Goal: Information Seeking & Learning: Learn about a topic

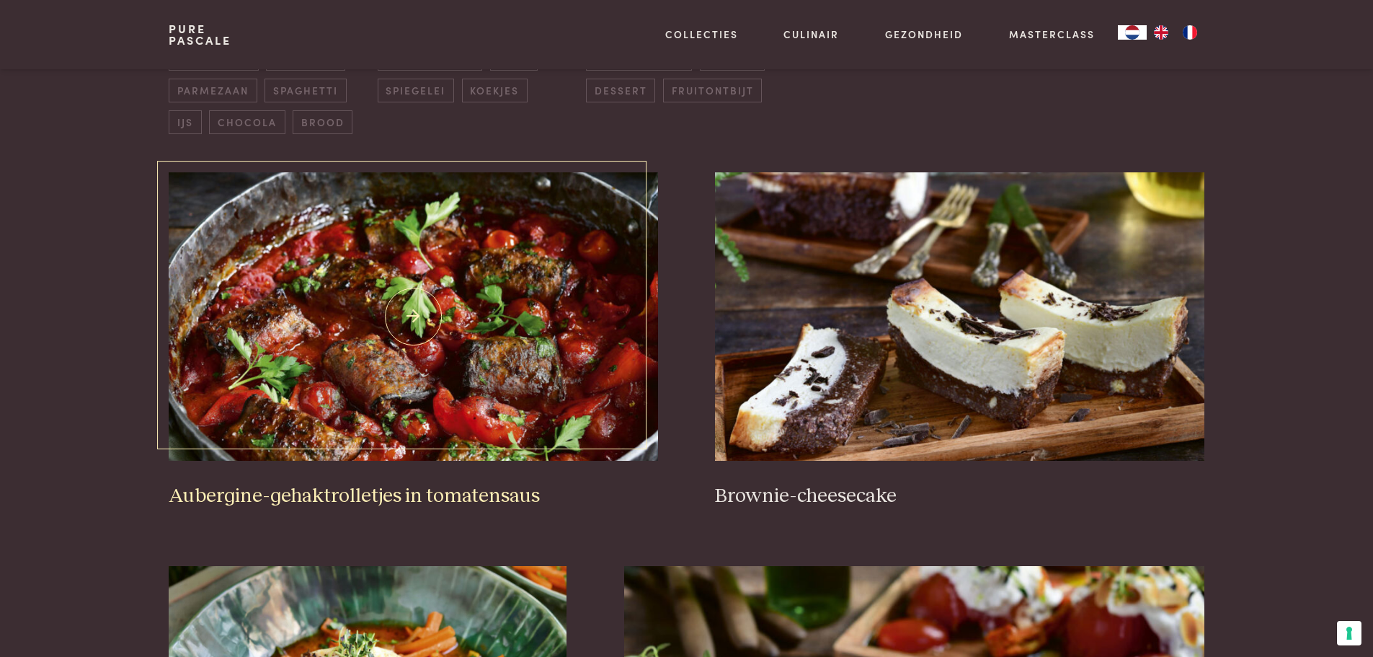
scroll to position [505, 0]
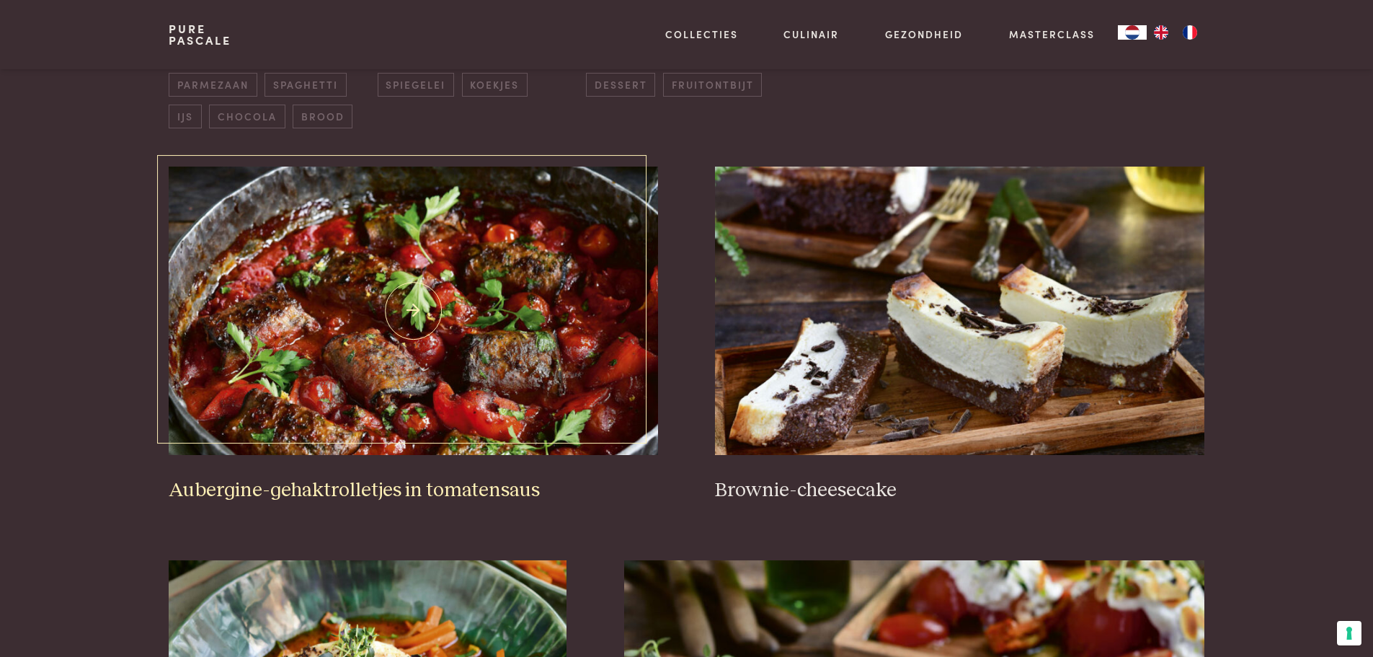
click at [423, 376] on img at bounding box center [413, 311] width 489 height 288
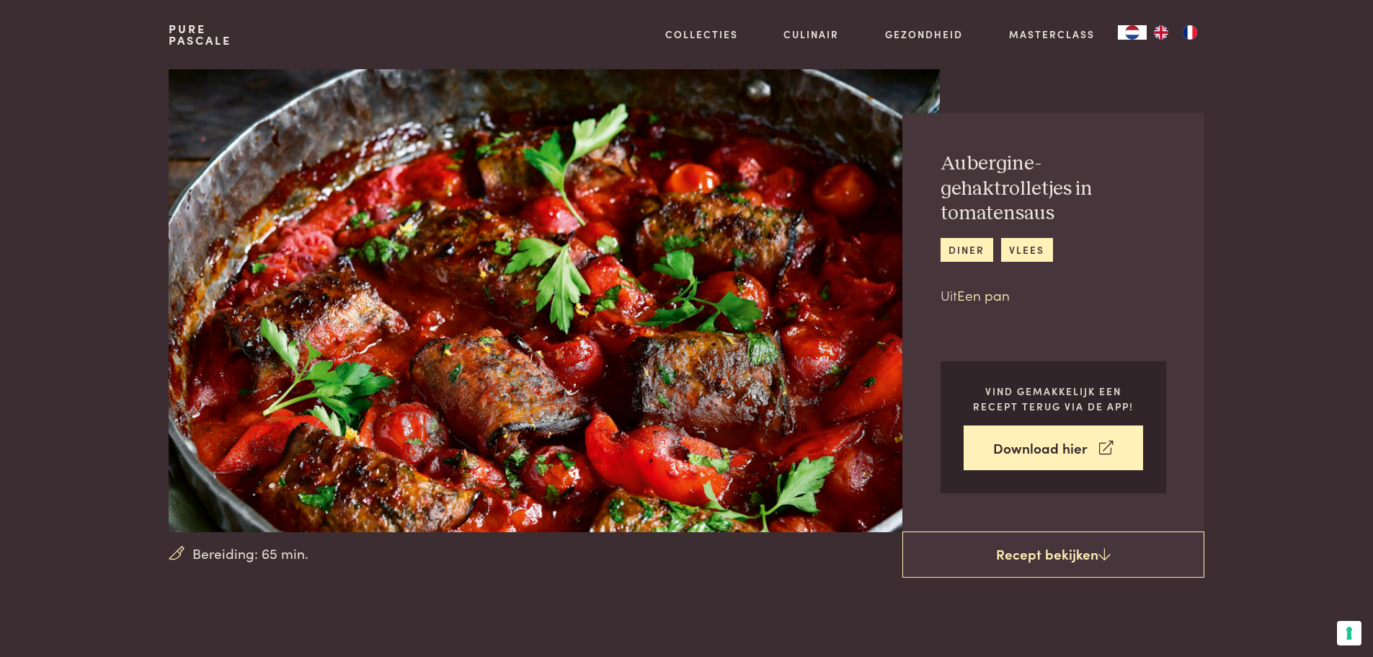
click at [963, 296] on link "Een pan" at bounding box center [983, 294] width 53 height 19
click at [981, 293] on link "Een pan" at bounding box center [983, 294] width 53 height 19
click at [982, 293] on link "Een pan" at bounding box center [983, 294] width 53 height 19
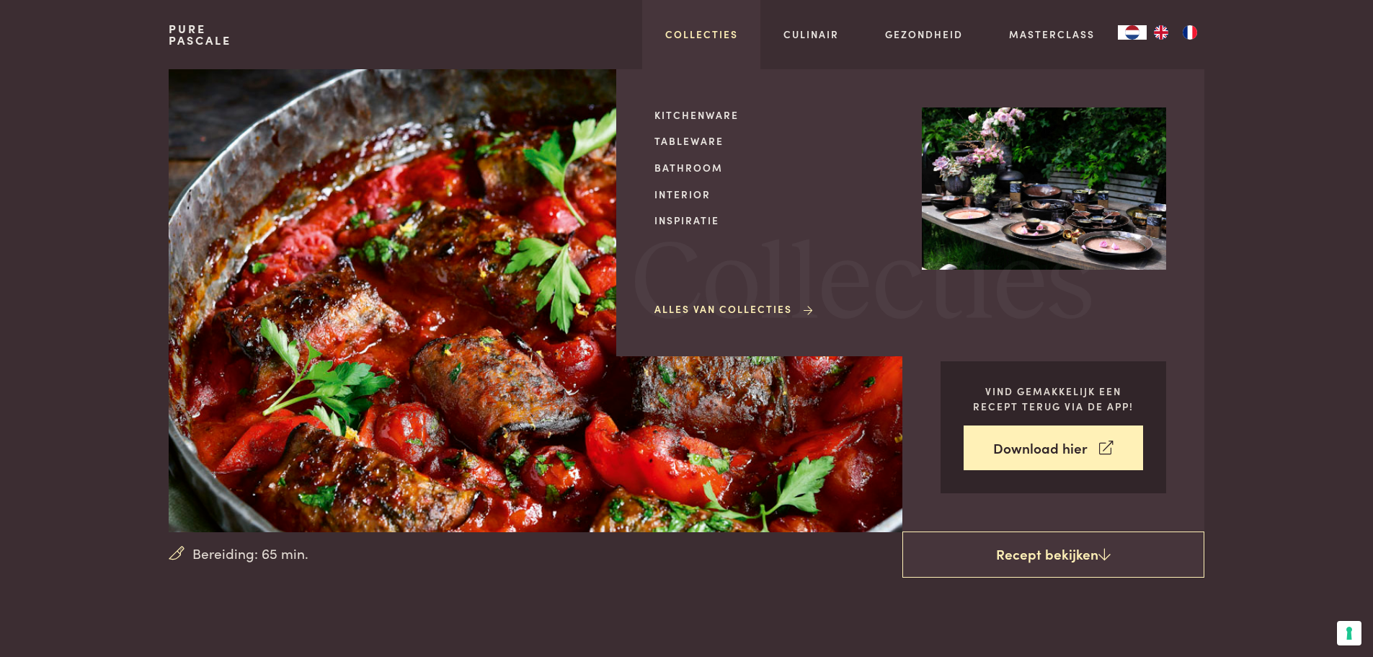
click at [706, 31] on link "Collecties" at bounding box center [701, 34] width 73 height 15
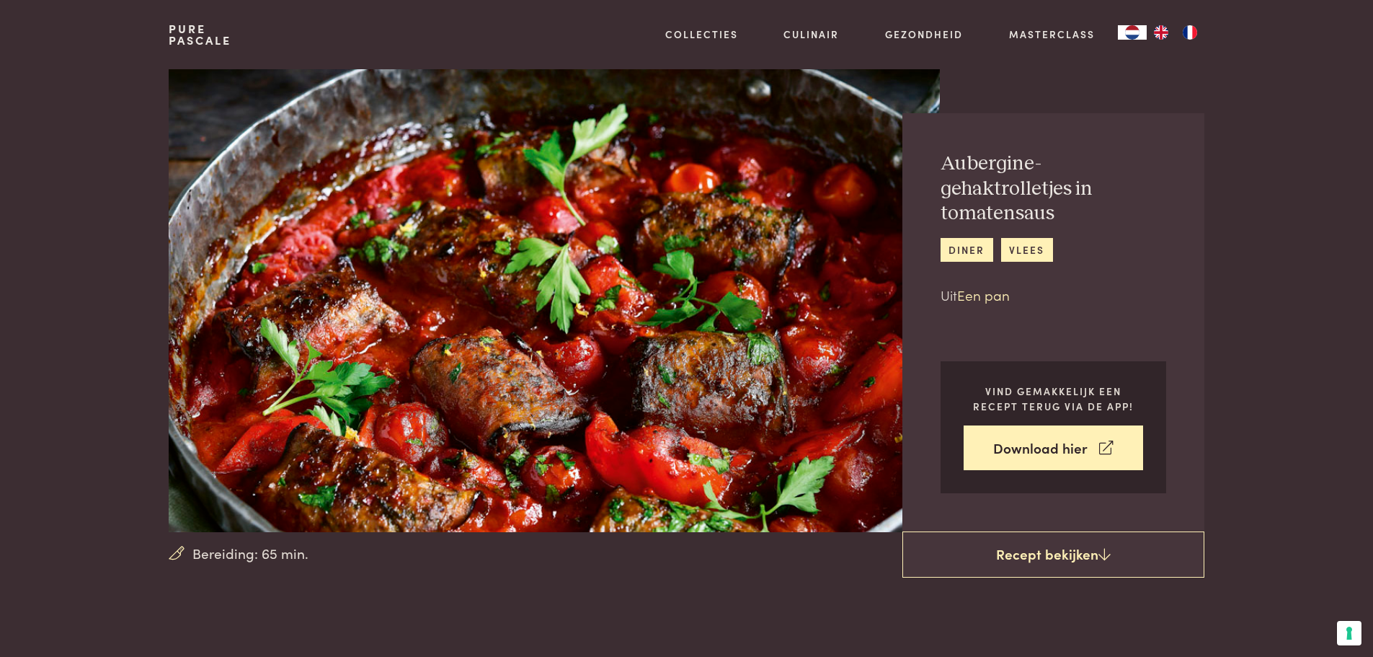
click at [975, 291] on link "Een pan" at bounding box center [983, 294] width 53 height 19
click at [984, 297] on link "Een pan" at bounding box center [983, 294] width 53 height 19
click at [986, 281] on div "Aubergine-gehaktrolletjes in tomatensaus diner vlees Uit Een pan" at bounding box center [1054, 228] width 226 height 154
click at [985, 291] on link "Een pan" at bounding box center [983, 294] width 53 height 19
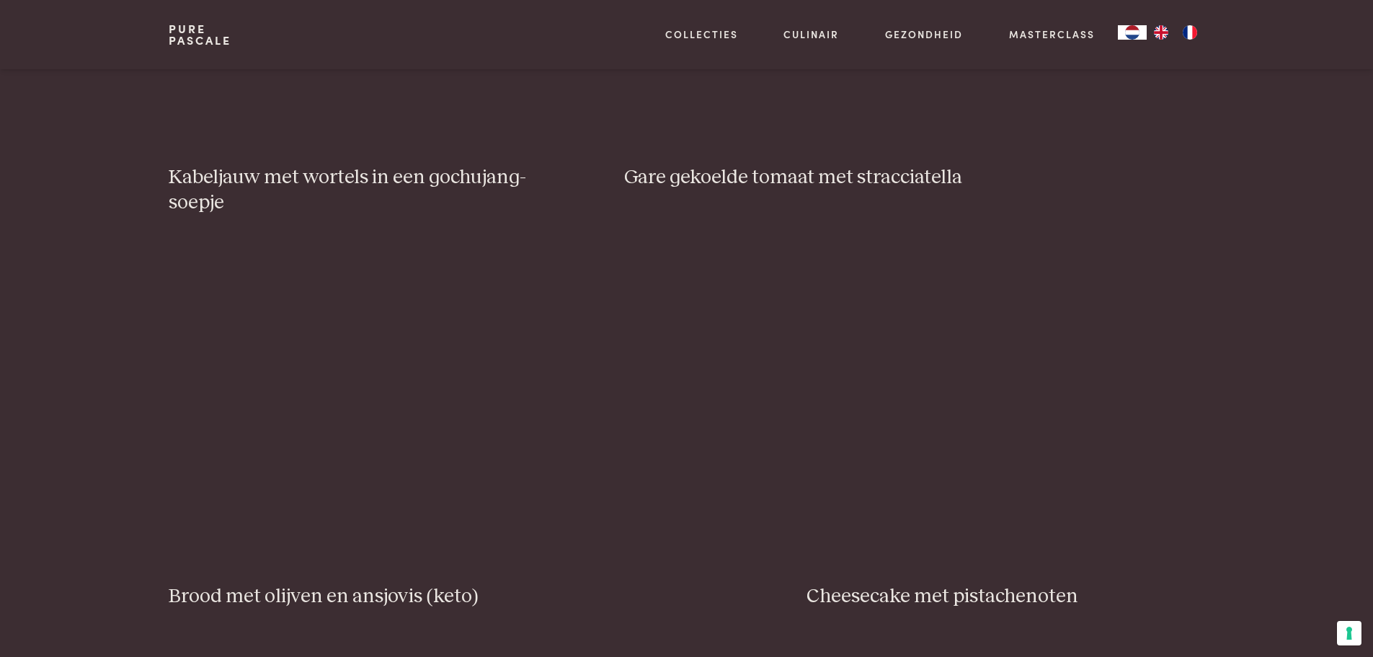
scroll to position [1298, 0]
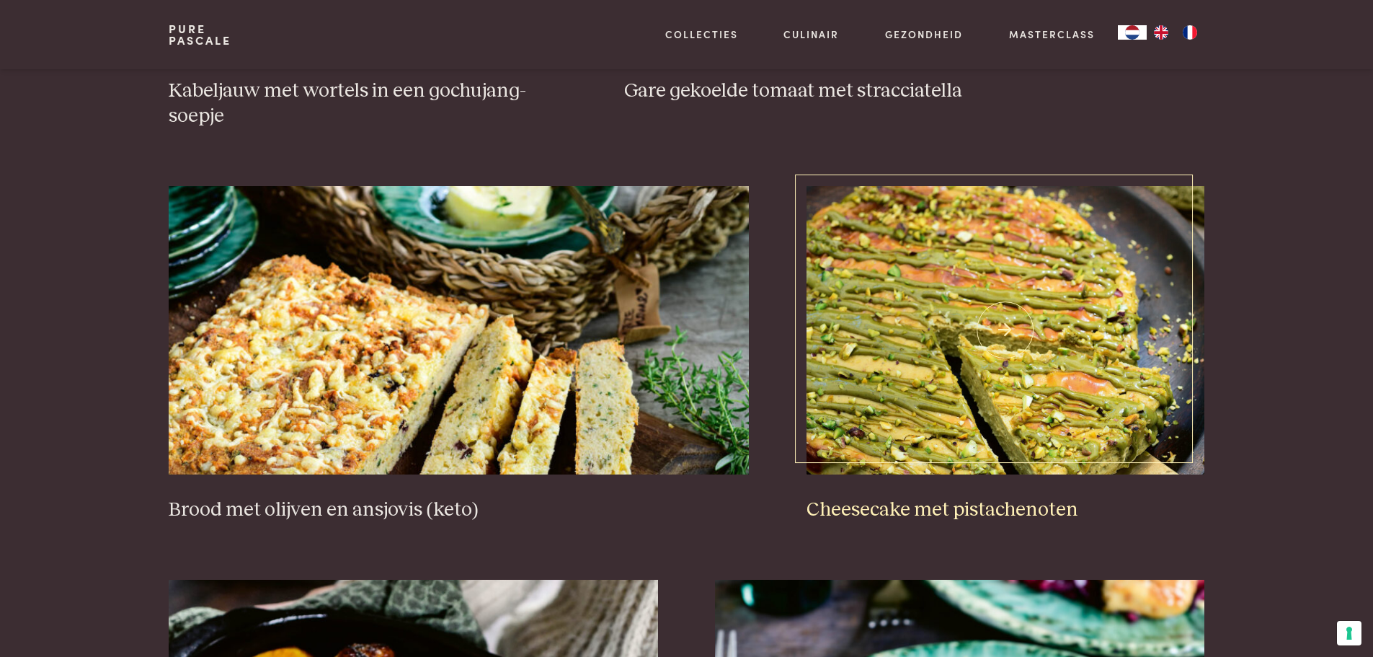
click at [1020, 325] on img at bounding box center [1006, 330] width 398 height 288
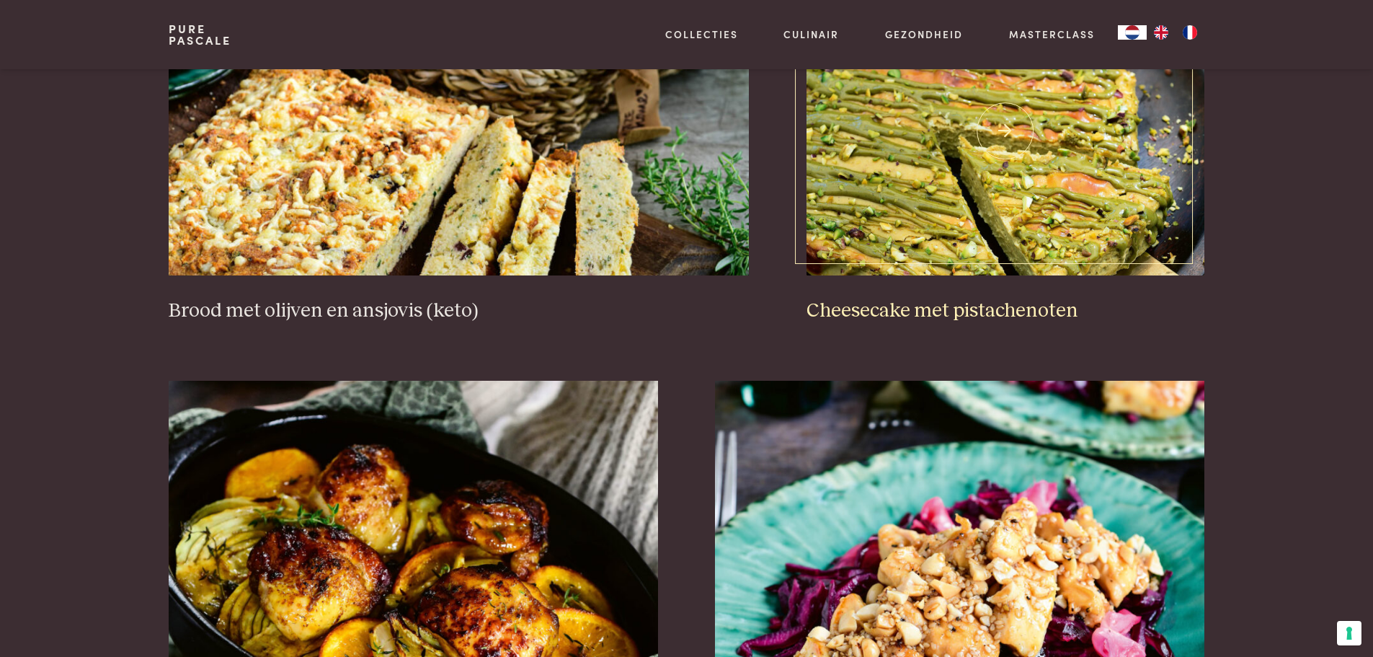
scroll to position [1514, 0]
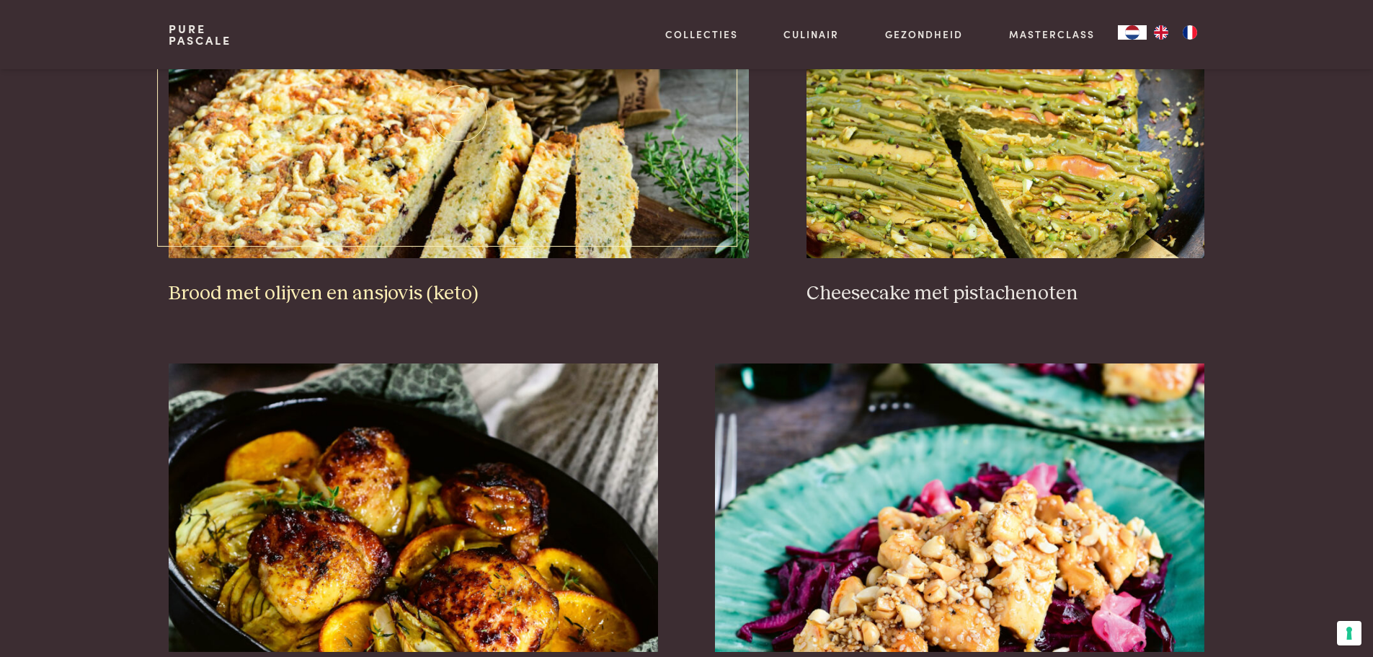
click at [438, 152] on img at bounding box center [459, 114] width 580 height 288
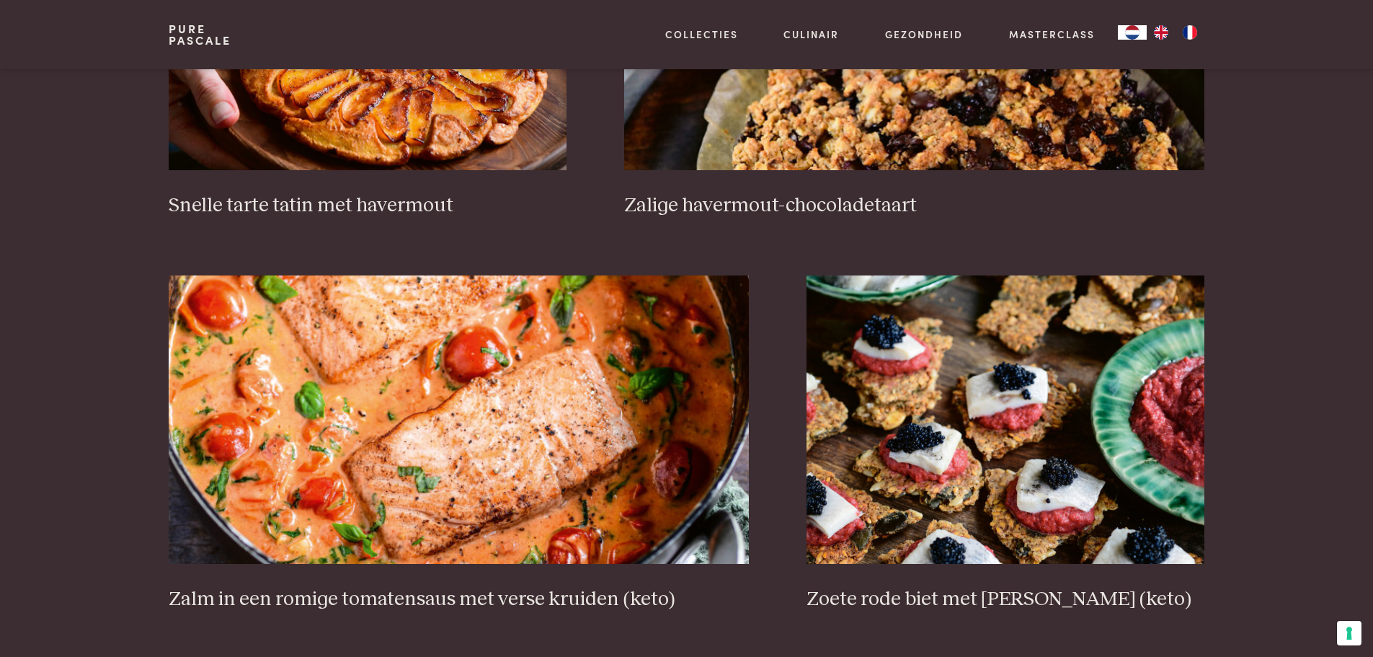
scroll to position [2595, 0]
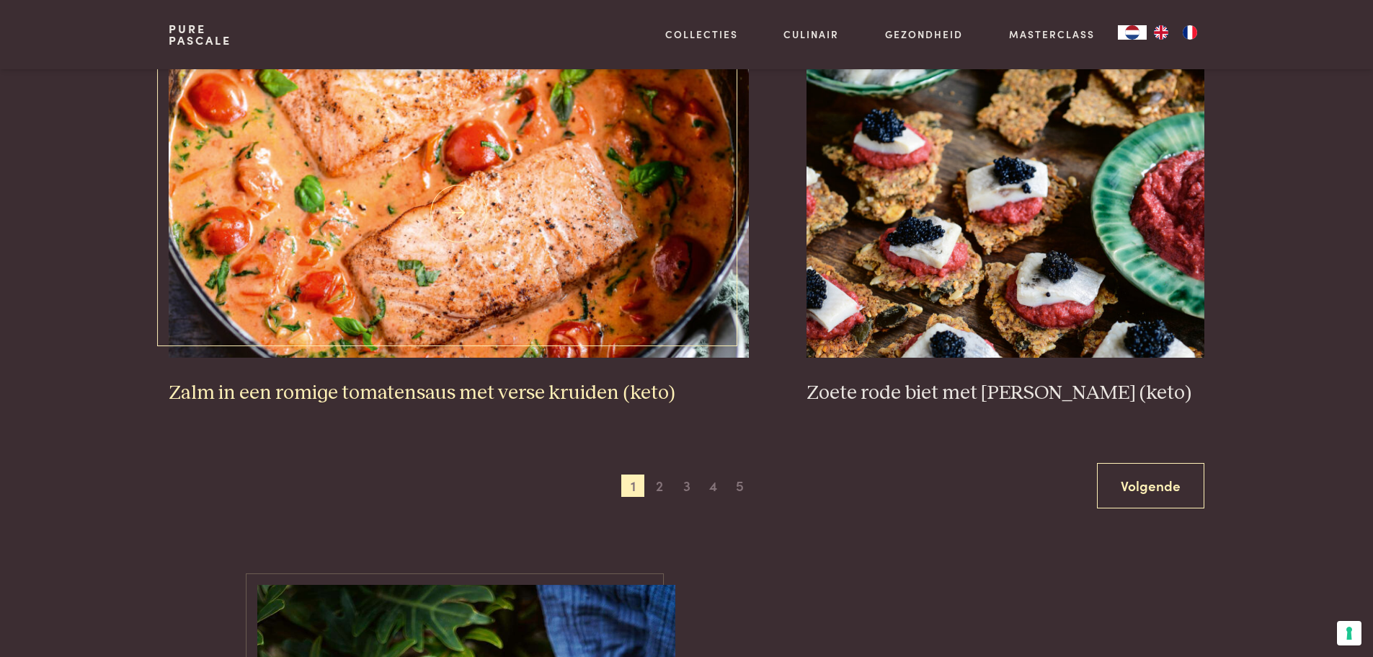
click at [444, 208] on img at bounding box center [459, 213] width 580 height 288
click at [463, 190] on img at bounding box center [459, 213] width 580 height 288
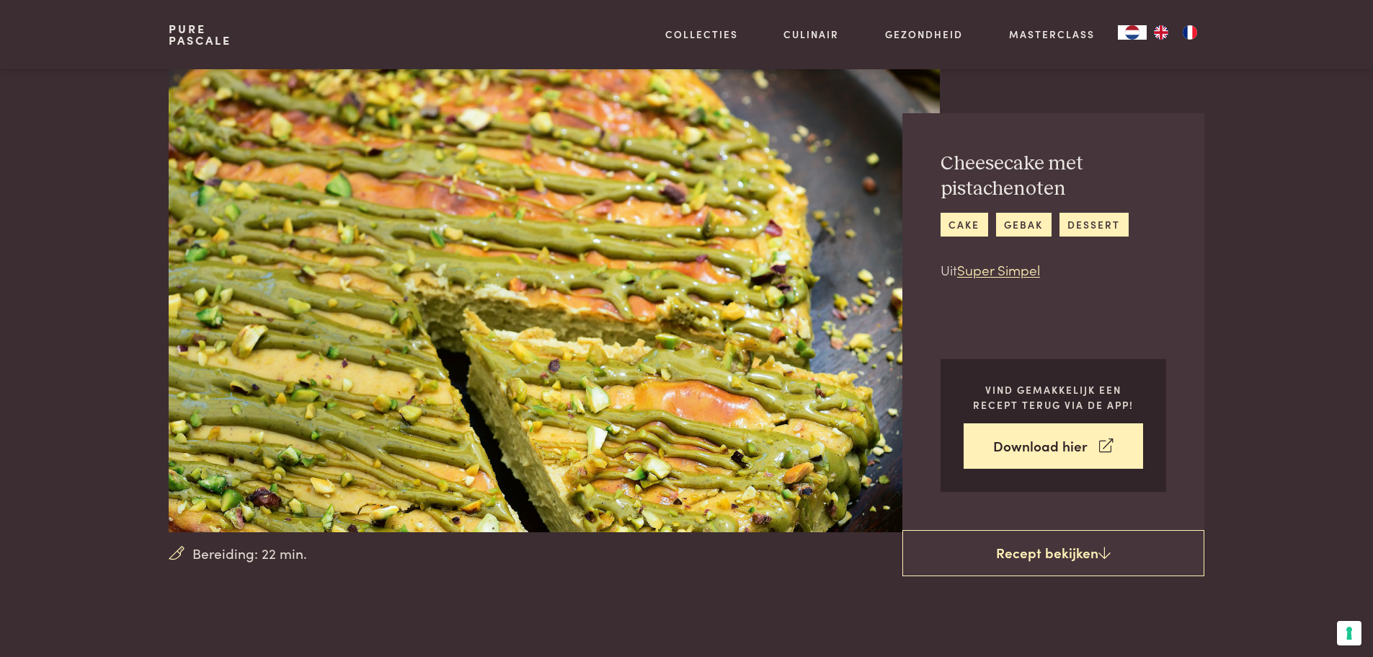
scroll to position [433, 0]
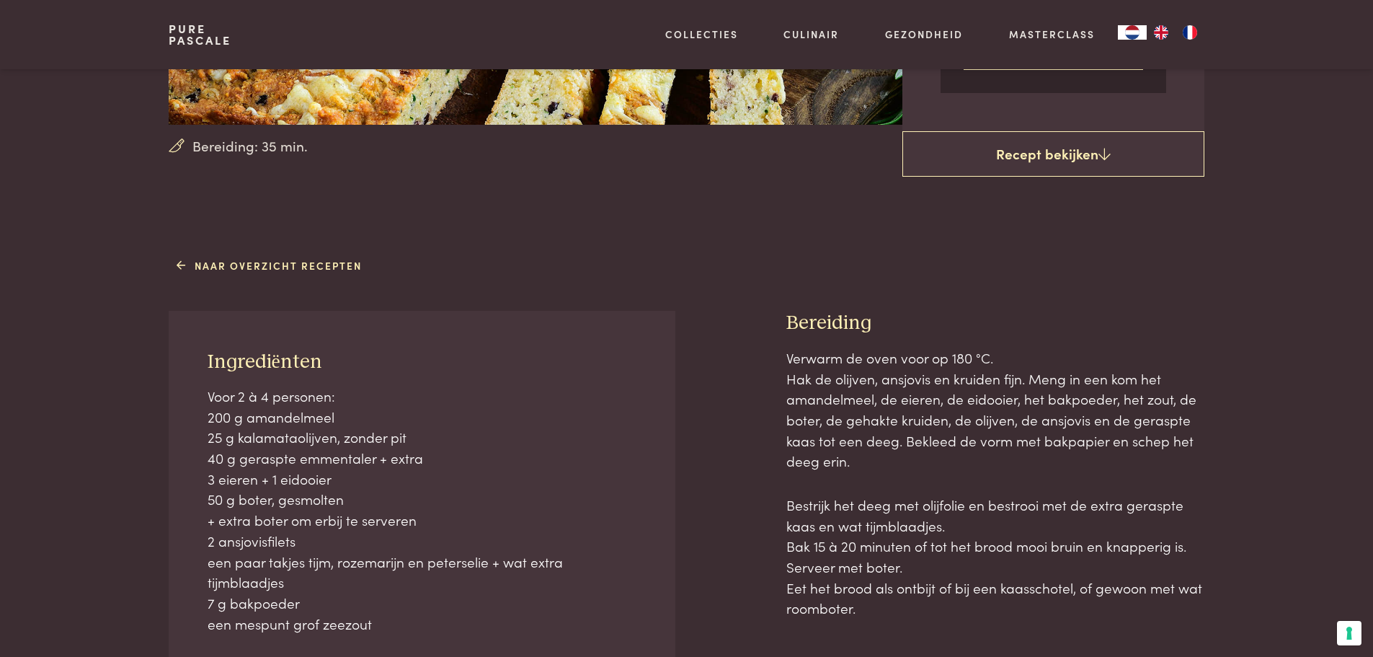
scroll to position [433, 0]
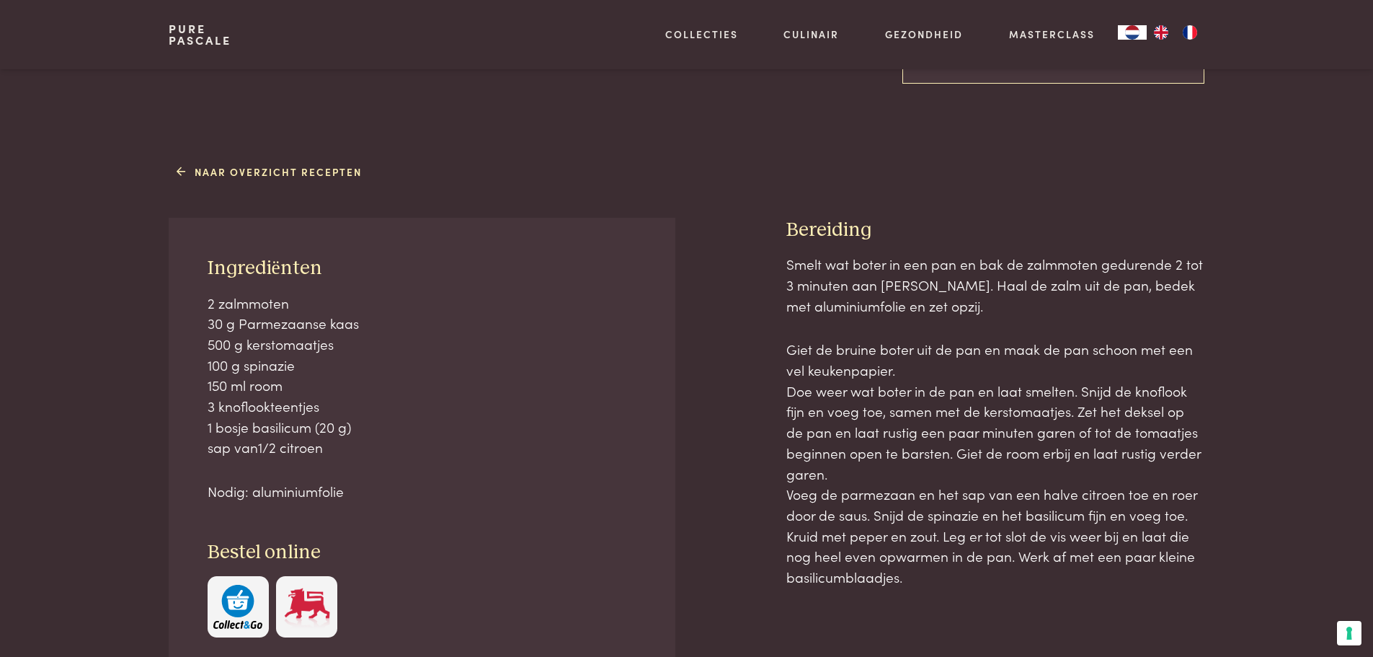
scroll to position [505, 0]
